Goal: Task Accomplishment & Management: Manage account settings

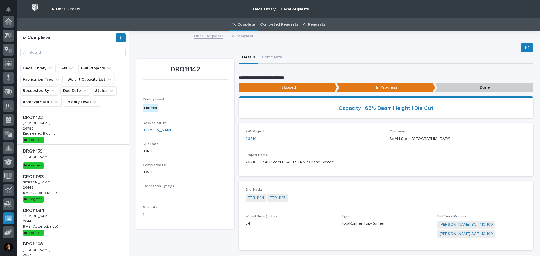
scroll to position [175, 0]
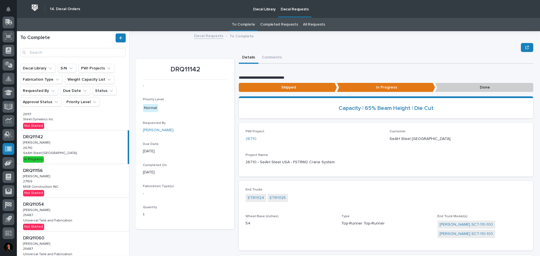
click at [205, 37] on link "Decal Requests" at bounding box center [208, 35] width 29 height 6
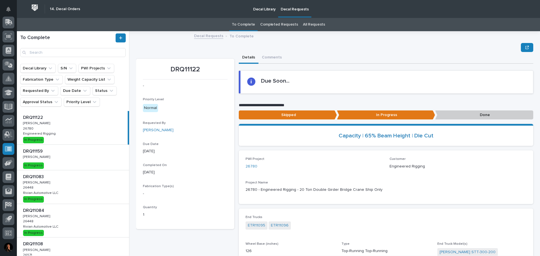
click at [91, 191] on div "DRQ11083 DRQ11083 Adam Yutzy Adam Yutzy 26448 26448 Rivian Automotive LLC Rivia…" at bounding box center [73, 187] width 112 height 33
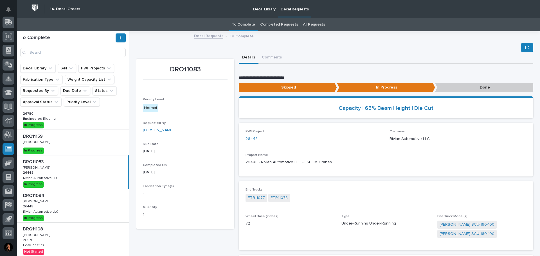
scroll to position [28, 0]
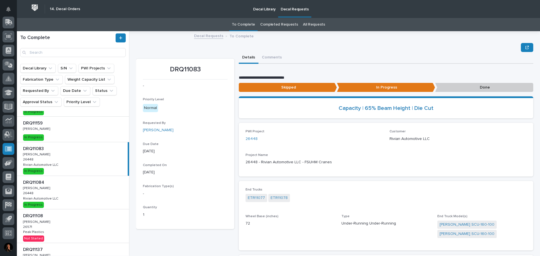
click at [70, 203] on div "DRQ11084 DRQ11084 Adam Yutzy Adam Yutzy 26448 26448 Rivian Automotive LLC Rivia…" at bounding box center [73, 192] width 112 height 33
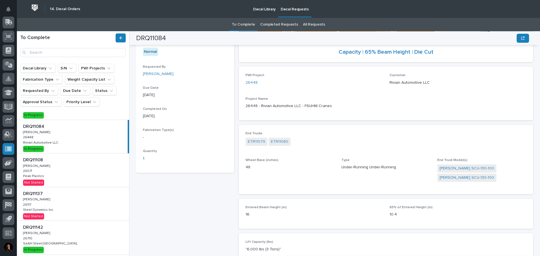
scroll to position [84, 0]
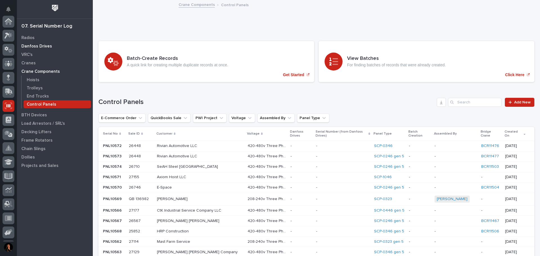
scroll to position [70, 0]
click at [38, 88] on p "Trolleys" at bounding box center [35, 88] width 16 height 5
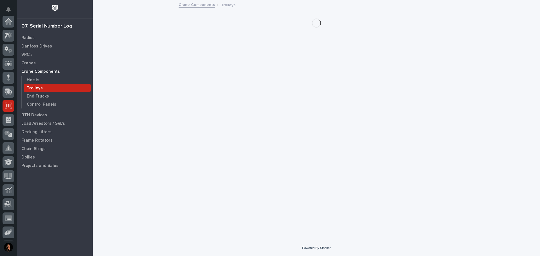
scroll to position [70, 0]
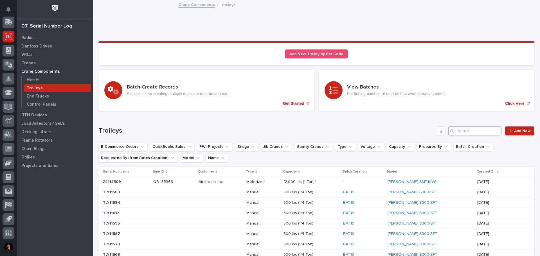
click at [461, 131] on input "Search" at bounding box center [474, 131] width 53 height 9
click at [452, 129] on div "Search" at bounding box center [452, 131] width 9 height 9
click at [464, 129] on input "Search" at bounding box center [474, 131] width 53 height 9
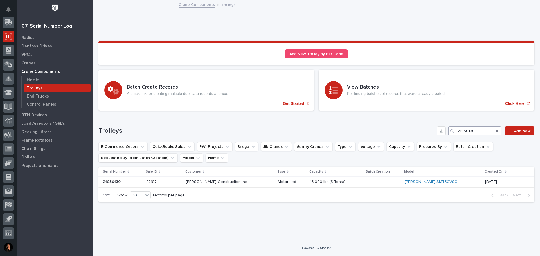
type input "21030130"
click at [248, 182] on p at bounding box center [230, 182] width 88 height 5
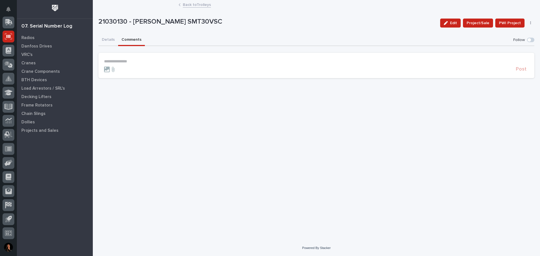
click at [137, 39] on button "Comments" at bounding box center [131, 40] width 27 height 12
click at [108, 41] on button "Details" at bounding box center [108, 40] width 20 height 12
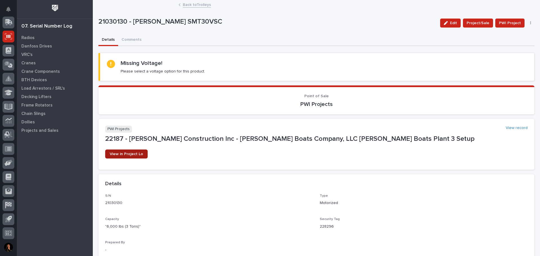
click at [128, 153] on span "View in Project Lo" at bounding box center [126, 154] width 33 height 4
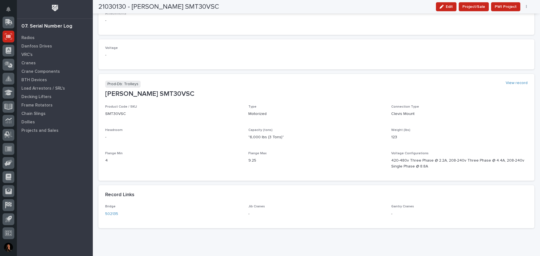
scroll to position [274, 0]
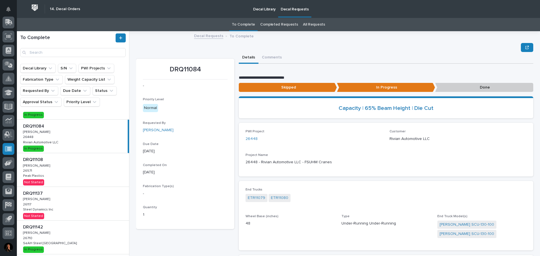
click at [283, 24] on link "Completed Requests" at bounding box center [279, 24] width 38 height 13
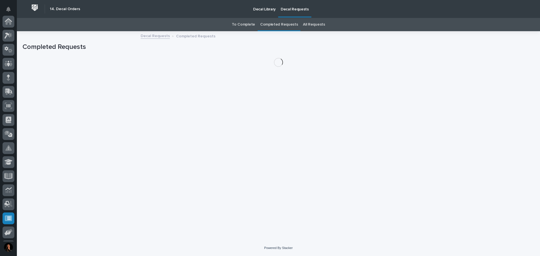
scroll to position [70, 0]
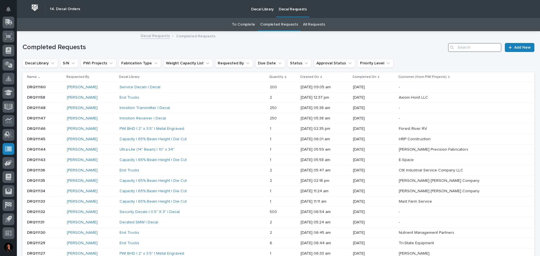
click at [467, 49] on input "Search" at bounding box center [474, 47] width 53 height 9
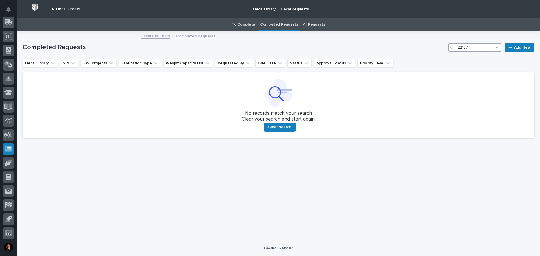
type input "22187"
click at [308, 25] on link "All Requests" at bounding box center [314, 24] width 22 height 13
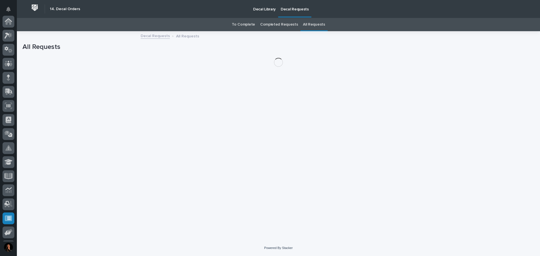
scroll to position [70, 0]
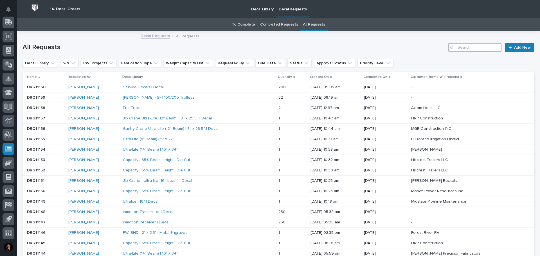
click at [465, 50] on input "Search" at bounding box center [474, 47] width 53 height 9
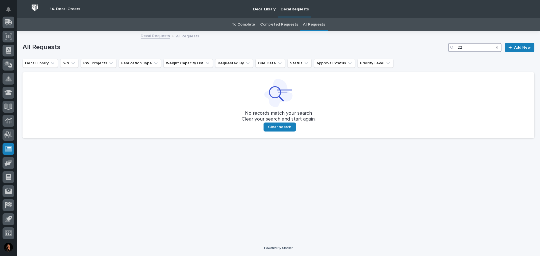
type input "2"
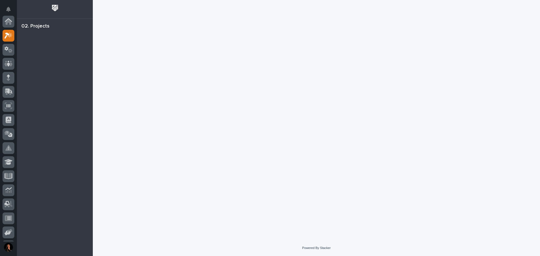
scroll to position [14, 0]
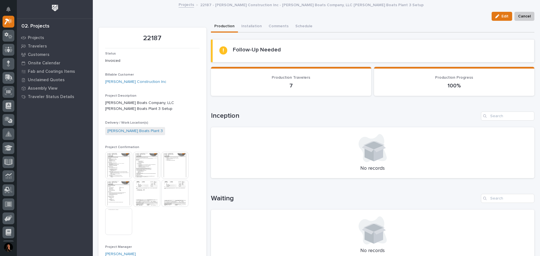
click at [126, 166] on img at bounding box center [118, 165] width 27 height 27
